Goal: Information Seeking & Learning: Learn about a topic

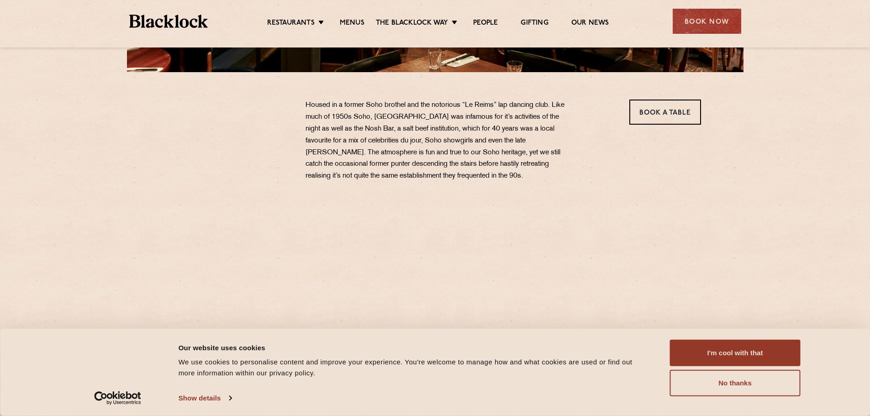
scroll to position [274, 0]
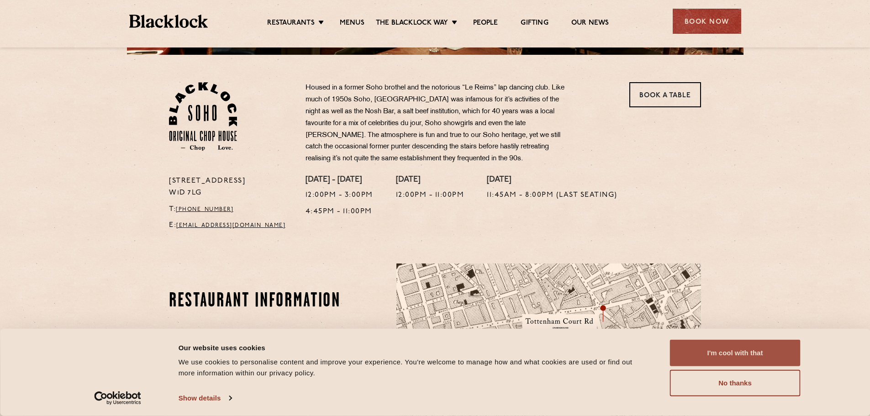
click at [737, 355] on button "I'm cool with that" at bounding box center [735, 353] width 131 height 26
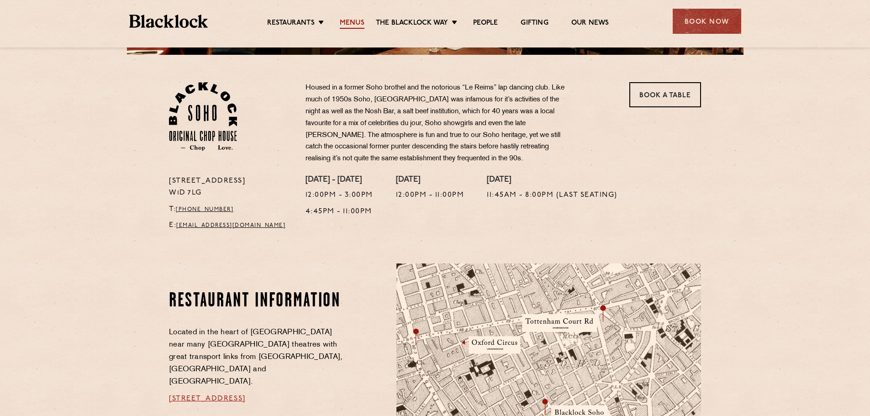
click at [354, 23] on link "Menus" at bounding box center [352, 24] width 25 height 10
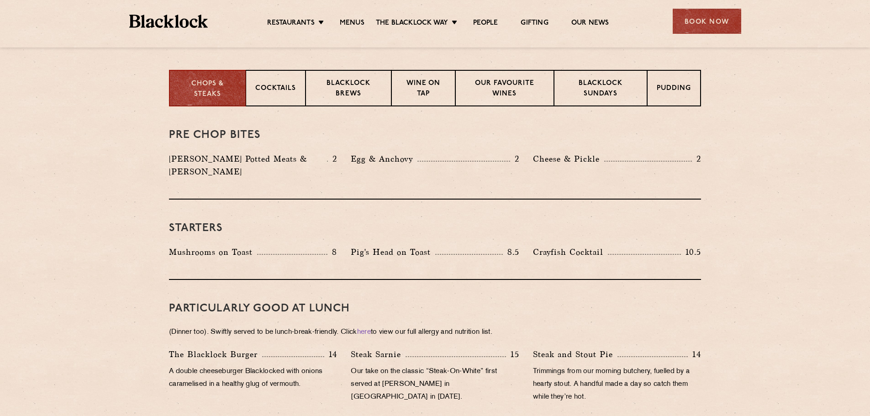
scroll to position [365, 0]
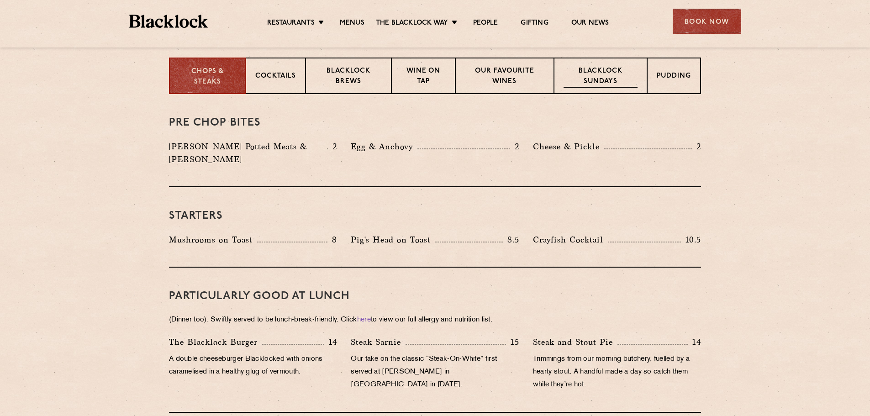
click at [616, 85] on p "Blacklock Sundays" at bounding box center [601, 76] width 74 height 21
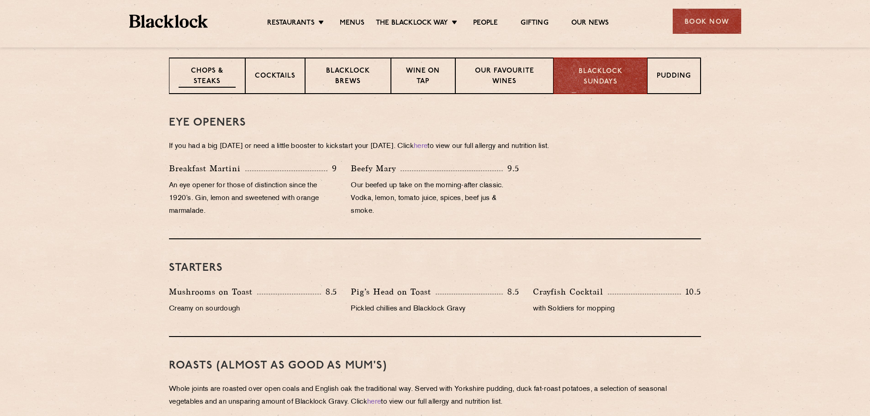
click at [181, 74] on p "Chops & Steaks" at bounding box center [207, 76] width 57 height 21
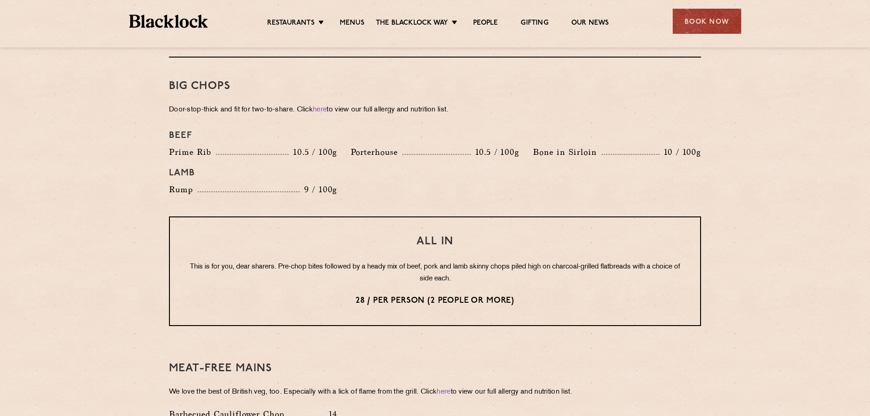
scroll to position [1005, 0]
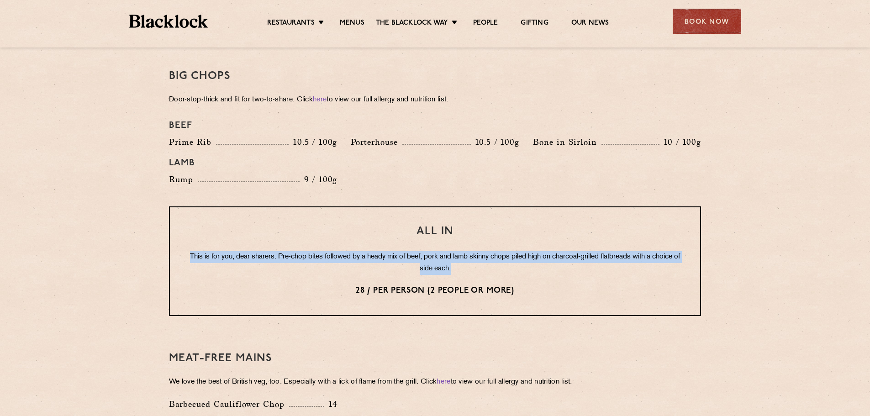
drag, startPoint x: 199, startPoint y: 242, endPoint x: 669, endPoint y: 251, distance: 470.6
click at [669, 251] on p "This is for you, dear sharers. Pre-chop bites followed by a heady mix of beef, …" at bounding box center [435, 263] width 494 height 24
drag, startPoint x: 662, startPoint y: 259, endPoint x: 281, endPoint y: 238, distance: 381.6
click at [281, 251] on p "This is for you, dear sharers. Pre-chop bites followed by a heady mix of beef, …" at bounding box center [435, 263] width 494 height 24
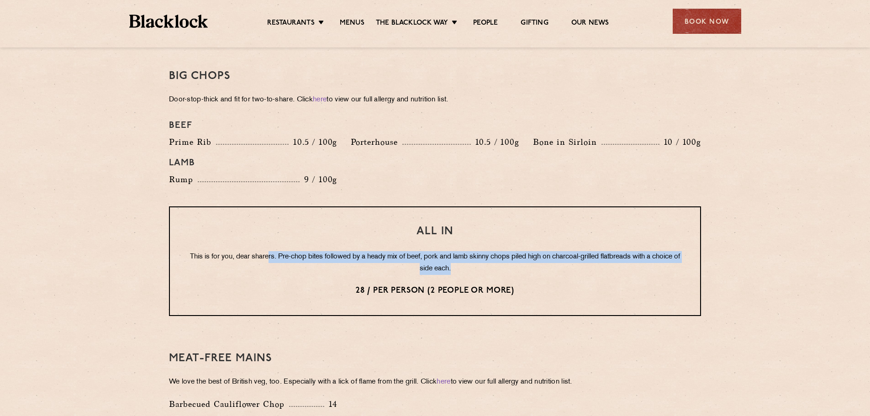
click at [281, 251] on p "This is for you, dear sharers. Pre-chop bites followed by a heady mix of beef, …" at bounding box center [435, 263] width 494 height 24
drag, startPoint x: 226, startPoint y: 239, endPoint x: 516, endPoint y: 274, distance: 292.2
click at [516, 274] on div "All In This is for you, dear sharers. Pre-chop bites followed by a heady mix of…" at bounding box center [435, 261] width 532 height 110
click at [516, 285] on p "28 / per person (2 people or more)" at bounding box center [435, 291] width 494 height 12
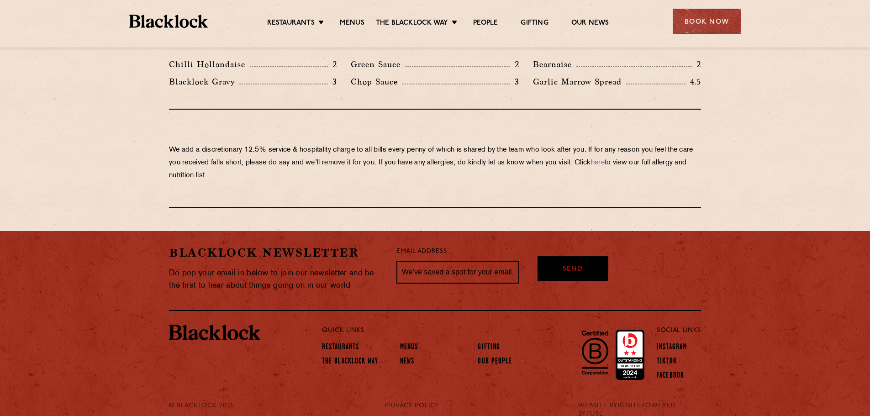
scroll to position [1554, 0]
drag, startPoint x: 420, startPoint y: 222, endPoint x: 398, endPoint y: 201, distance: 30.4
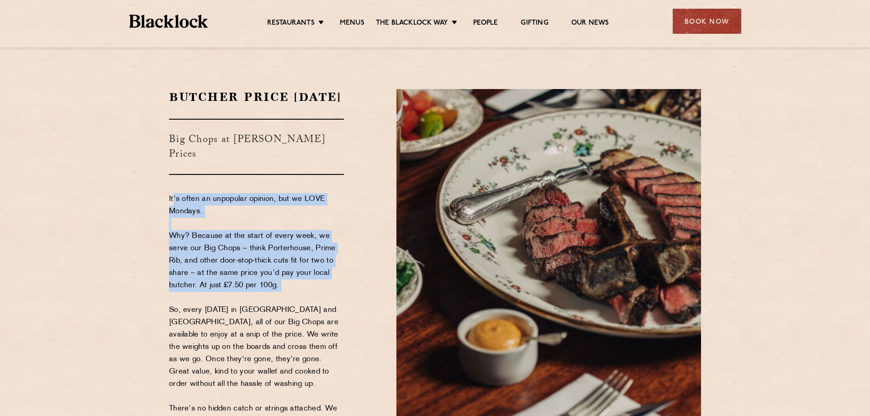
drag, startPoint x: 174, startPoint y: 206, endPoint x: 294, endPoint y: 295, distance: 149.2
click at [294, 295] on p "It's often an unpopular opinion, but we LOVE Mondays. Why? Because at the start…" at bounding box center [256, 310] width 175 height 234
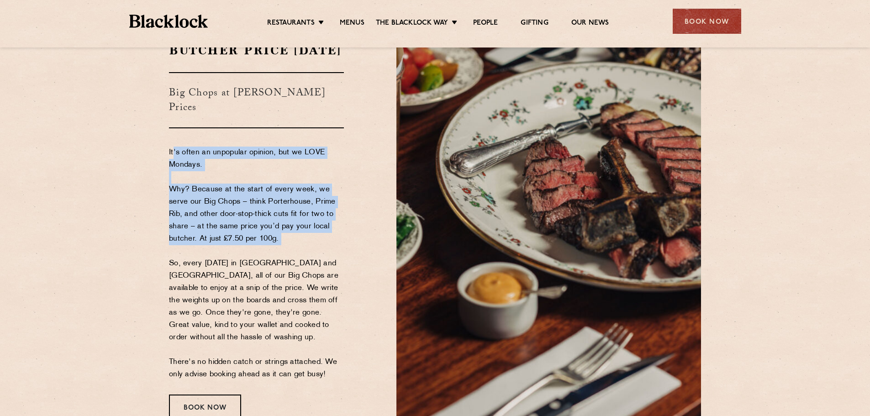
scroll to position [137, 0]
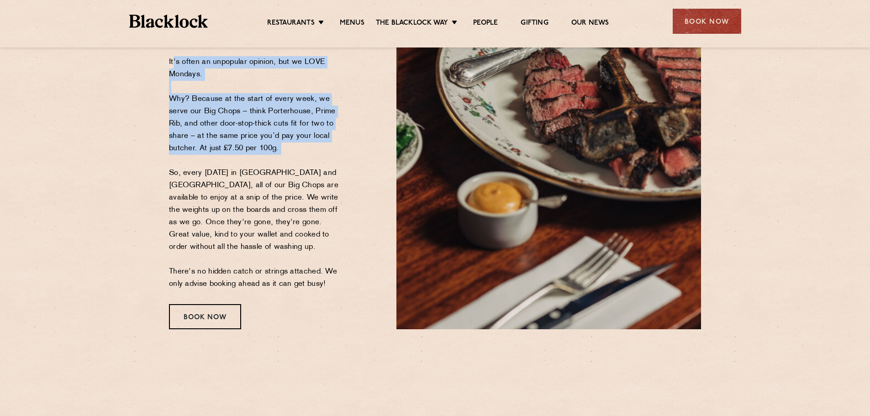
drag, startPoint x: 166, startPoint y: 173, endPoint x: 334, endPoint y: 289, distance: 204.3
click at [334, 289] on div "Butcher Price [DATE] Big Chops at [PERSON_NAME] Prices It's often an unpopular …" at bounding box center [275, 140] width 227 height 377
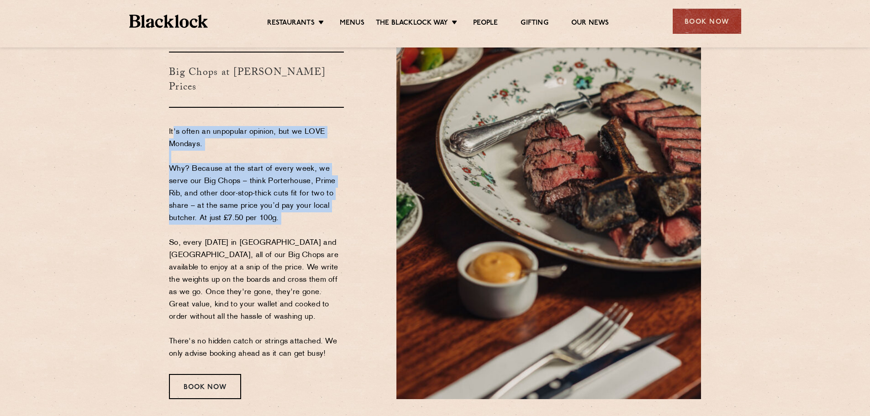
scroll to position [0, 0]
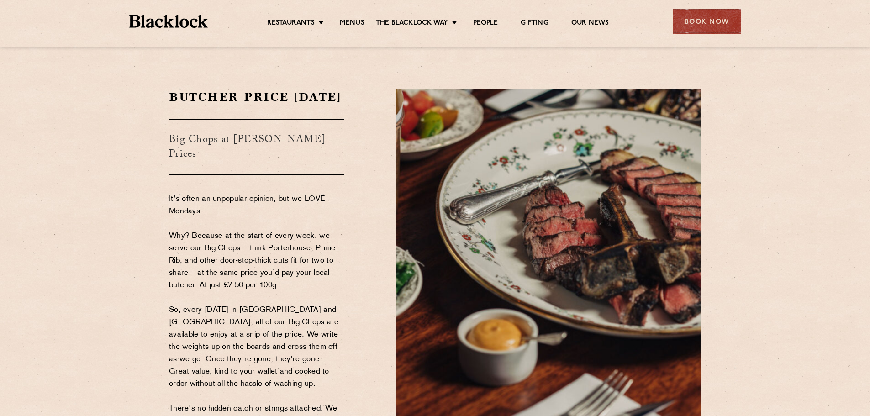
click at [259, 153] on h3 "Big Chops at [PERSON_NAME] Prices" at bounding box center [256, 147] width 175 height 56
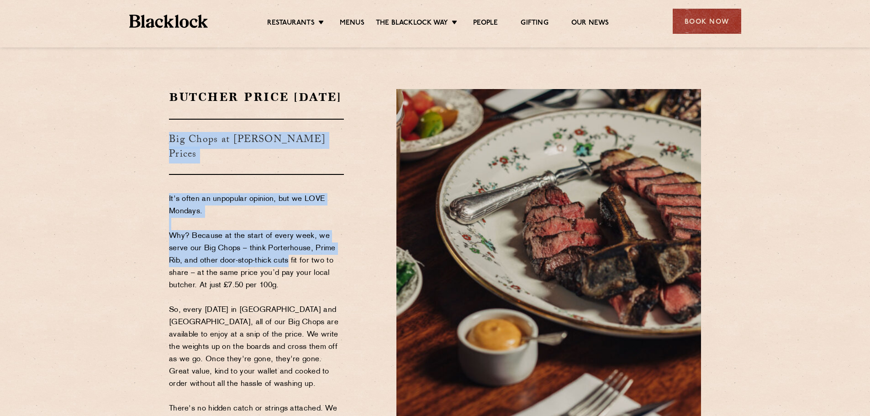
drag, startPoint x: 169, startPoint y: 154, endPoint x: 284, endPoint y: 268, distance: 161.5
click at [284, 268] on div "Butcher Price [DATE] Big Chops at [PERSON_NAME] Prices It's often an unpopular …" at bounding box center [275, 277] width 227 height 377
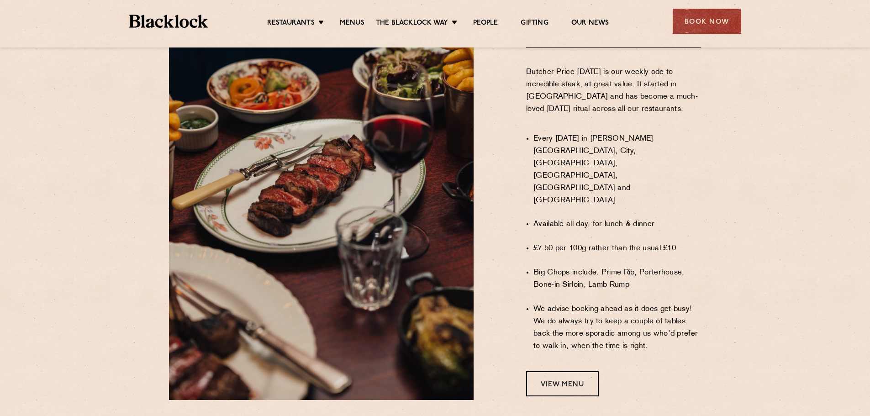
scroll to position [594, 0]
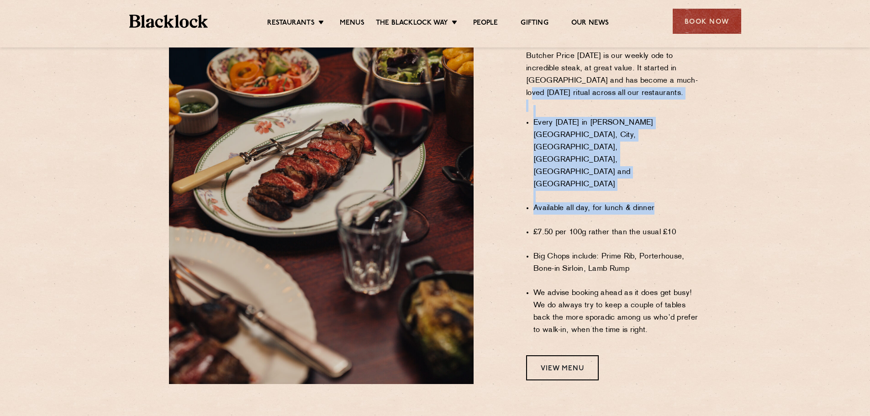
drag, startPoint x: 518, startPoint y: 117, endPoint x: 667, endPoint y: 196, distance: 168.2
click at [667, 196] on div "WHAT IS BUTCHER PRICE [DATE]? A Handy User's Guide Butcher Price [DATE] is our …" at bounding box center [594, 155] width 227 height 457
click at [667, 202] on li "Available all day, for lunch & dinner" at bounding box center [618, 208] width 168 height 12
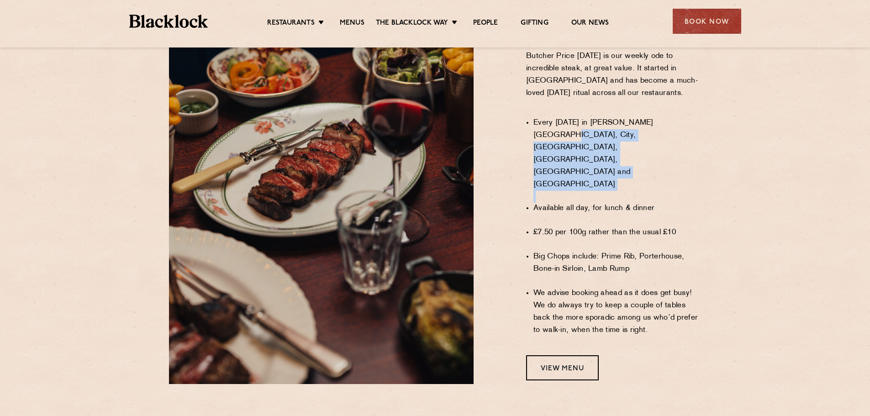
drag, startPoint x: 667, startPoint y: 196, endPoint x: 557, endPoint y: 153, distance: 118.0
click at [557, 153] on ul "Every [DATE] in [PERSON_NAME][GEOGRAPHIC_DATA], City, [GEOGRAPHIC_DATA], [GEOGR…" at bounding box center [618, 226] width 168 height 243
click at [557, 153] on li "Every [DATE] in [PERSON_NAME][GEOGRAPHIC_DATA], City, [GEOGRAPHIC_DATA], [GEOGR…" at bounding box center [618, 154] width 168 height 74
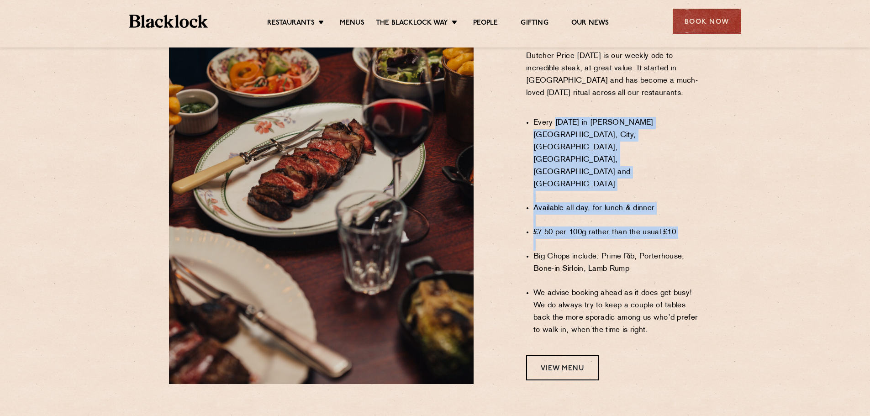
drag, startPoint x: 556, startPoint y: 147, endPoint x: 753, endPoint y: 259, distance: 226.5
click at [753, 259] on section "WHAT IS BUTCHER PRICE [DATE]? A Handy User's Guide Butcher Price [DATE] is our …" at bounding box center [435, 156] width 870 height 512
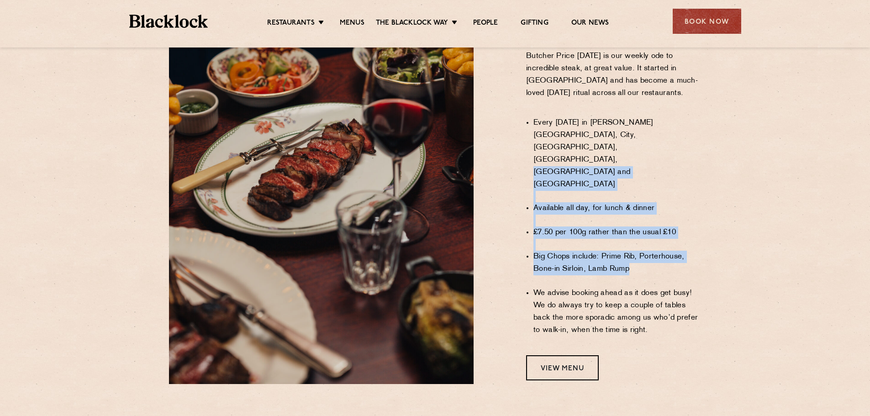
drag, startPoint x: 702, startPoint y: 252, endPoint x: 571, endPoint y: 163, distance: 158.1
click at [572, 165] on section "WHAT IS BUTCHER PRICE [DATE]? A Handy User's Guide Butcher Price [DATE] is our …" at bounding box center [435, 156] width 870 height 512
click at [571, 163] on li "Every [DATE] in [PERSON_NAME][GEOGRAPHIC_DATA], City, [GEOGRAPHIC_DATA], [GEOGR…" at bounding box center [618, 154] width 168 height 74
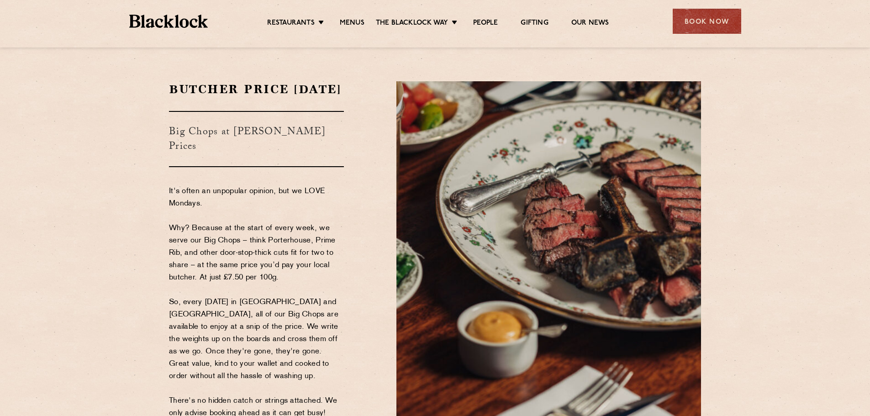
scroll to position [0, 0]
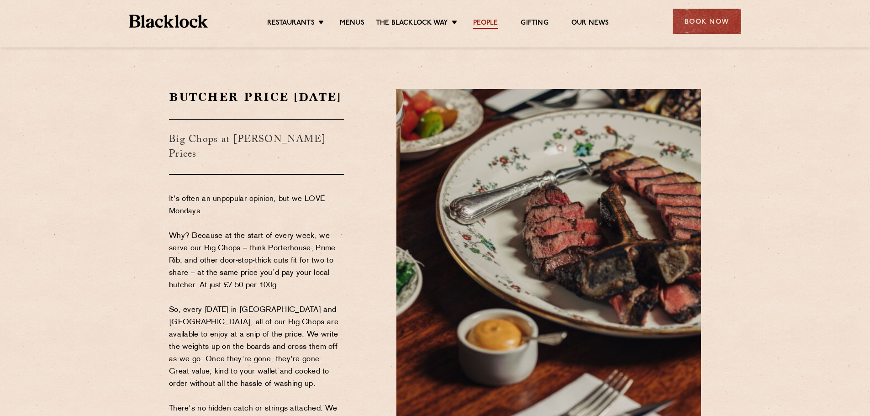
click at [481, 24] on link "People" at bounding box center [485, 24] width 25 height 10
